Goal: Find specific page/section: Find specific page/section

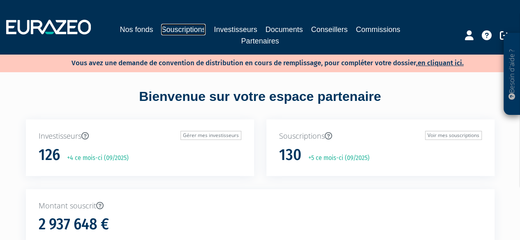
click at [176, 27] on link "Souscriptions" at bounding box center [183, 30] width 44 height 12
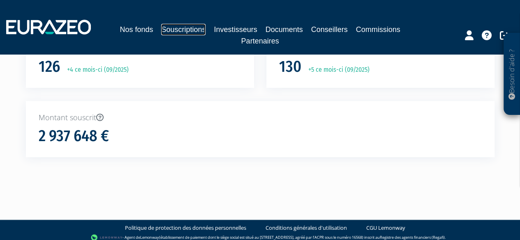
scroll to position [94, 0]
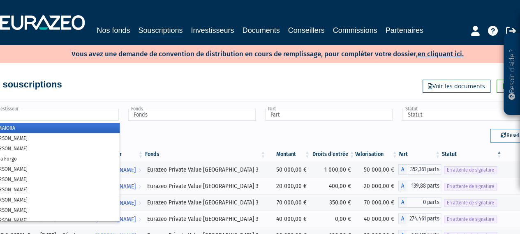
click at [71, 113] on input "text" at bounding box center [54, 115] width 127 height 12
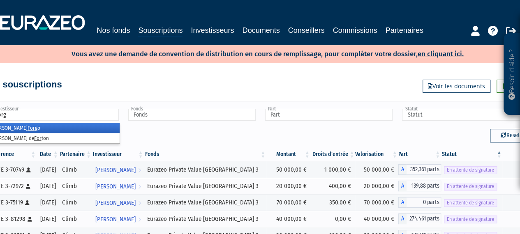
type input "forgo"
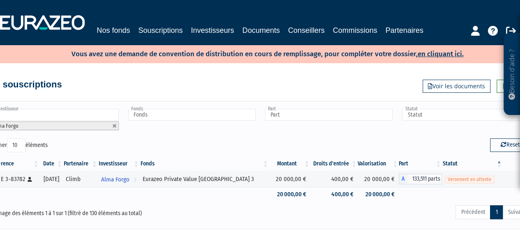
click at [113, 124] on link at bounding box center [114, 126] width 5 height 5
type input "Investisseur"
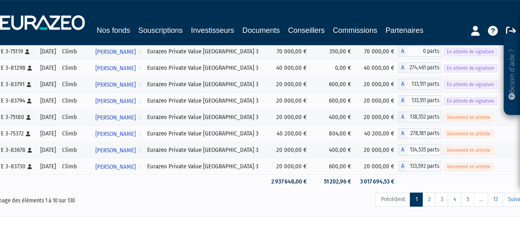
scroll to position [164, 0]
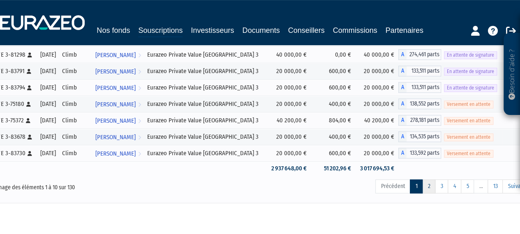
click at [432, 188] on link "2" at bounding box center [428, 187] width 13 height 14
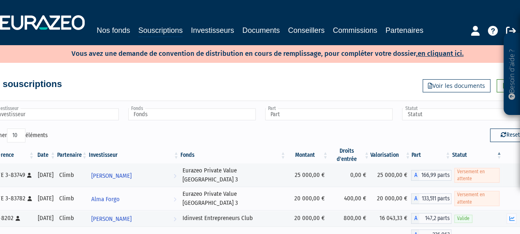
scroll to position [0, 0]
